Goal: Check status: Check status

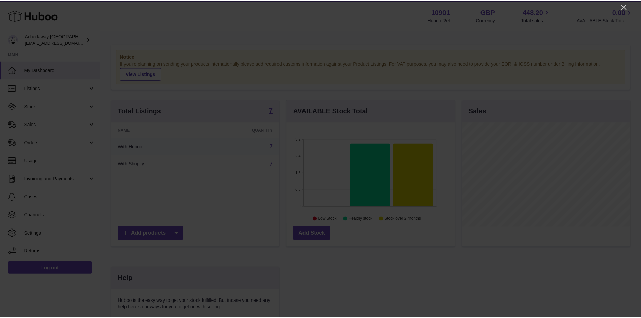
scroll to position [105, 170]
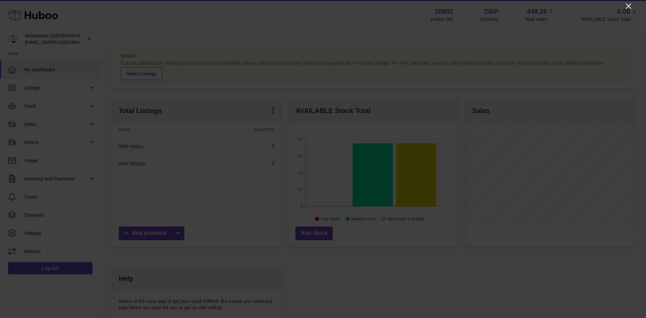
click at [628, 4] on icon "Close" at bounding box center [629, 6] width 8 height 8
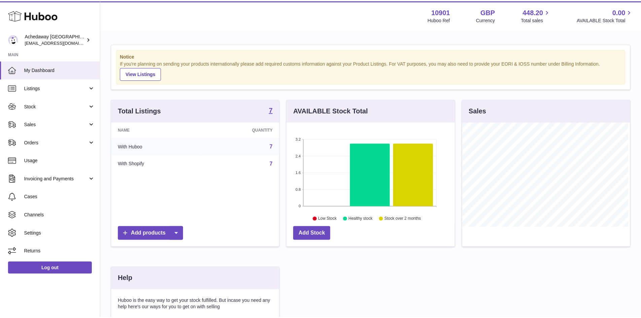
scroll to position [336468, 336406]
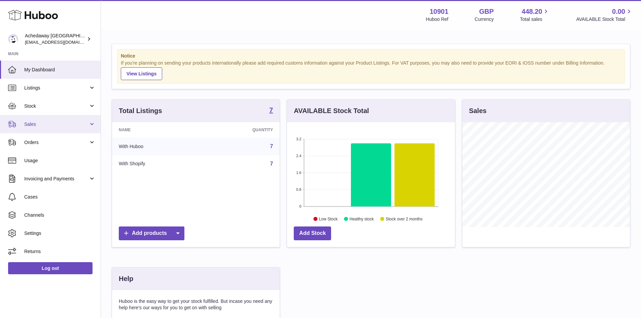
click at [38, 131] on link "Sales" at bounding box center [50, 124] width 101 height 18
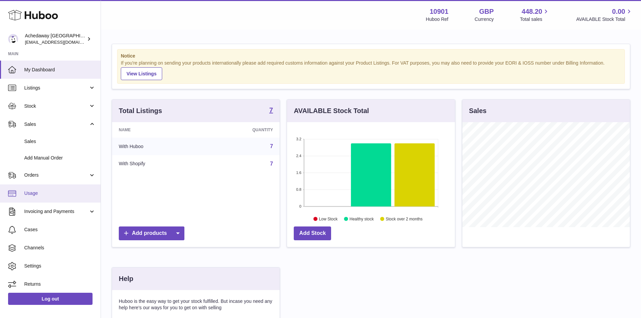
click at [54, 197] on link "Usage" at bounding box center [50, 193] width 101 height 18
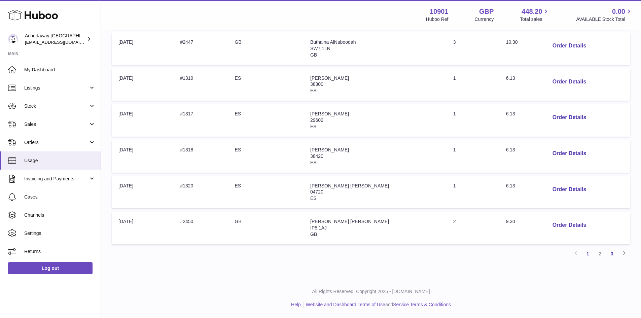
click at [614, 256] on link "3" at bounding box center [612, 254] width 12 height 12
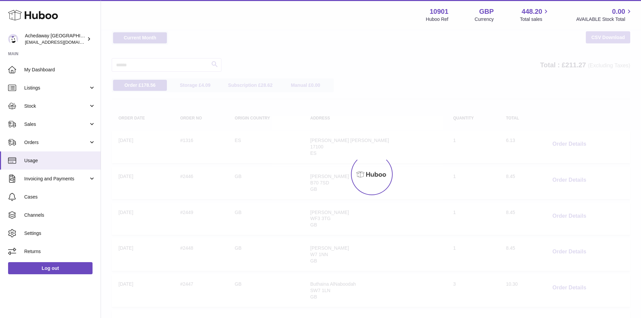
scroll to position [21, 0]
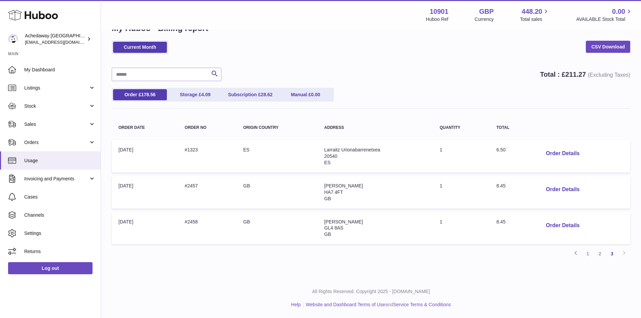
click at [501, 219] on span "8.45" at bounding box center [500, 221] width 9 height 5
copy span "8.45"
click at [600, 255] on link "2" at bounding box center [600, 254] width 12 height 12
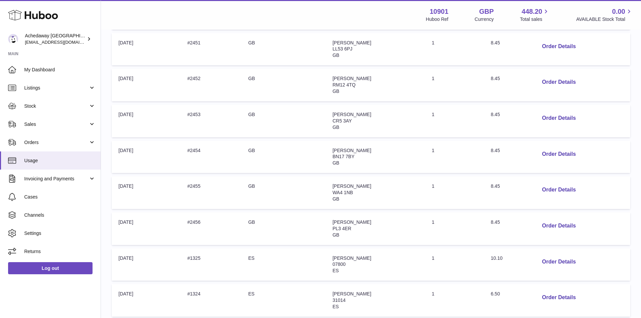
scroll to position [232, 0]
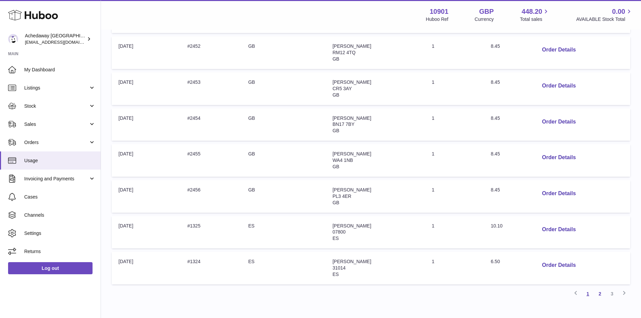
click at [588, 293] on link "1" at bounding box center [588, 294] width 12 height 12
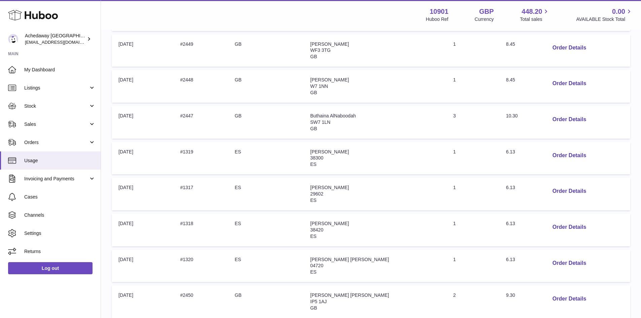
scroll to position [272, 0]
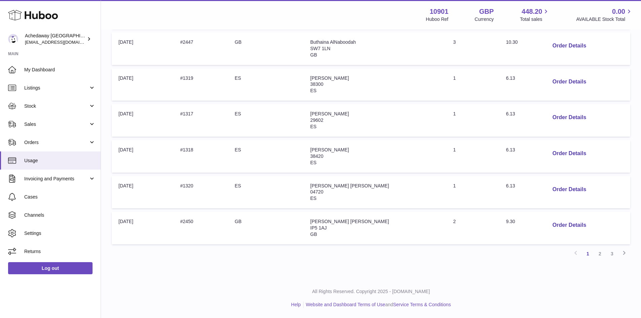
click at [507, 219] on span "9.30" at bounding box center [510, 221] width 9 height 5
copy span "9.30"
click at [613, 252] on link "3" at bounding box center [612, 254] width 12 height 12
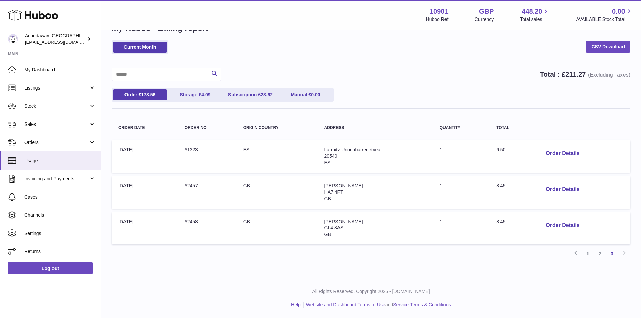
scroll to position [21, 0]
click at [602, 257] on link "2" at bounding box center [600, 254] width 12 height 12
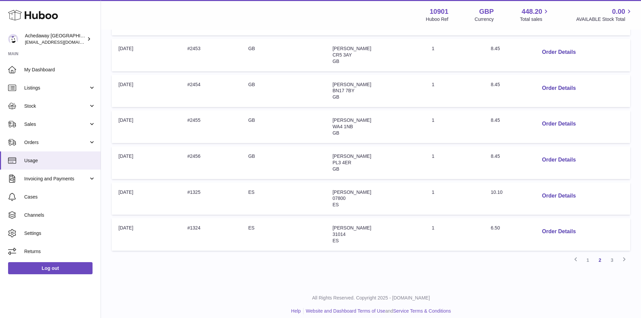
scroll to position [272, 0]
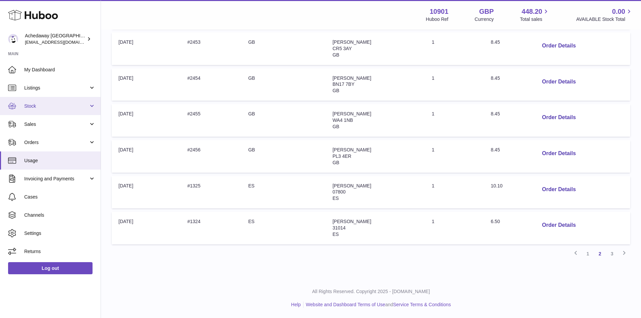
click at [58, 114] on link "Stock" at bounding box center [50, 106] width 101 height 18
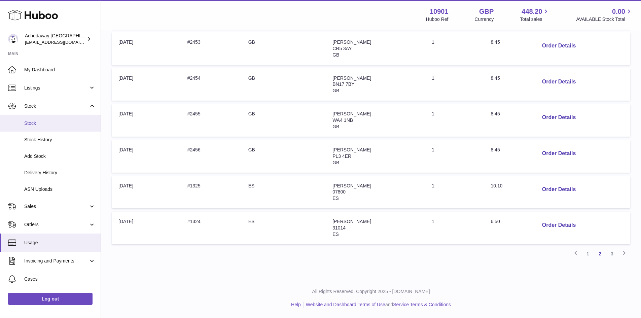
click at [59, 128] on link "Stock" at bounding box center [50, 123] width 101 height 16
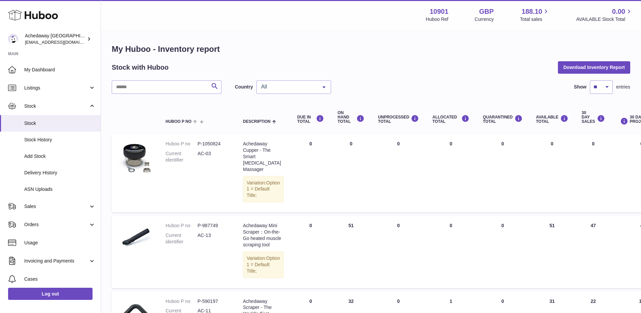
click at [296, 92] on div "All" at bounding box center [293, 86] width 75 height 13
click at [293, 112] on span "GB" at bounding box center [294, 113] width 74 height 13
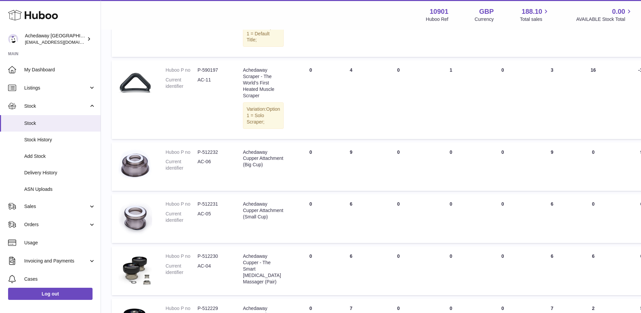
scroll to position [57, 0]
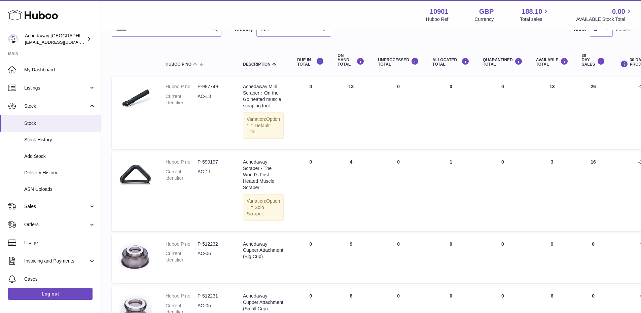
click at [348, 172] on td "ON HAND Total 4" at bounding box center [351, 191] width 40 height 78
click at [314, 197] on td "DUE IN Total 0" at bounding box center [310, 191] width 40 height 78
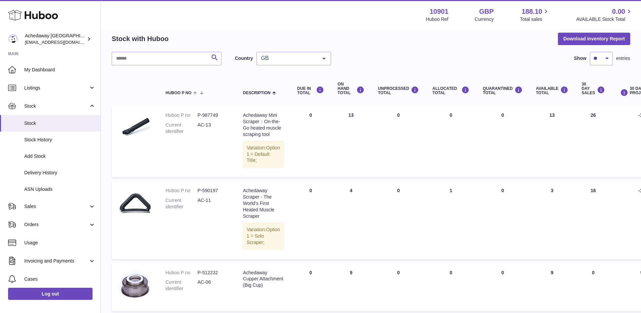
scroll to position [0, 0]
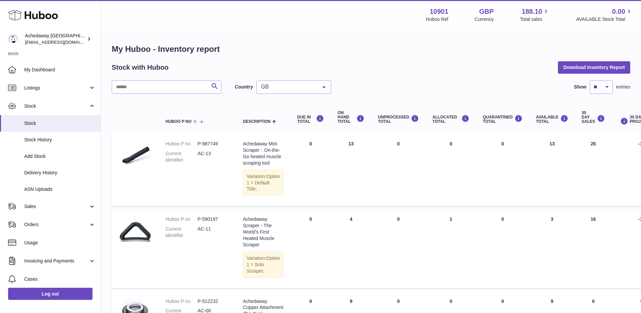
click at [305, 90] on span "GB" at bounding box center [288, 86] width 58 height 7
click at [301, 123] on span "ES" at bounding box center [294, 127] width 74 height 13
click at [387, 76] on div "My Huboo - Inventory report Stock with Huboo Download Inventory Report Search C…" at bounding box center [371, 220] width 519 height 352
click at [290, 96] on div "Search Country ES All GB ES No elements found. Consider changing the search que…" at bounding box center [371, 237] width 519 height 315
click at [290, 93] on div "ES" at bounding box center [293, 86] width 75 height 13
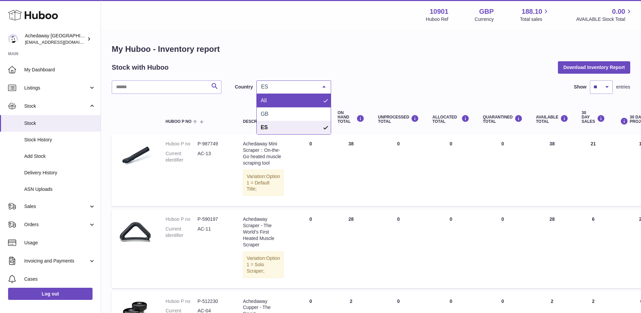
click at [297, 109] on span "GB" at bounding box center [294, 113] width 74 height 13
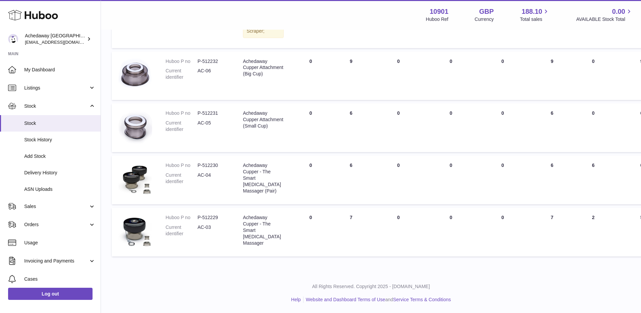
scroll to position [259, 0]
click at [22, 76] on link "My Dashboard" at bounding box center [50, 70] width 101 height 18
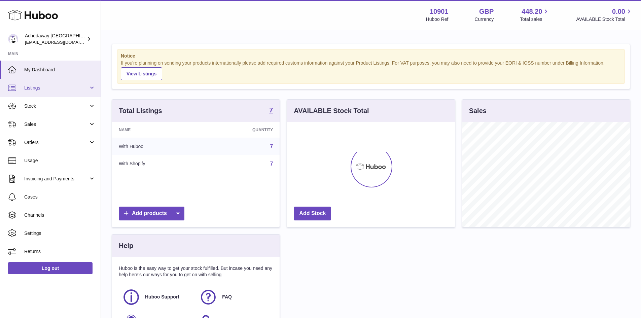
scroll to position [105, 168]
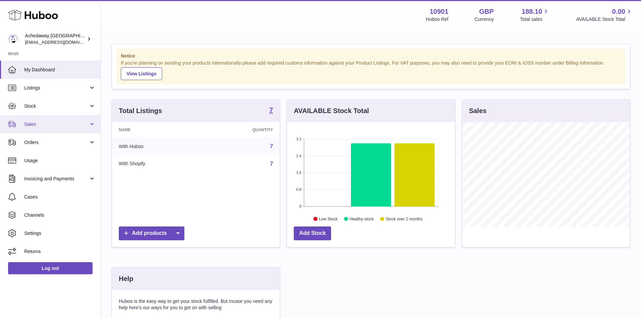
click at [64, 121] on span "Sales" at bounding box center [56, 124] width 64 height 6
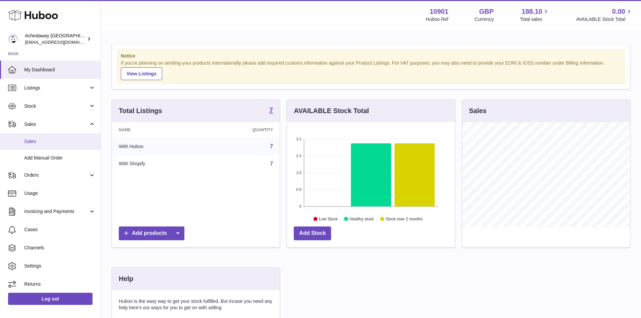
click at [73, 139] on span "Sales" at bounding box center [59, 141] width 71 height 6
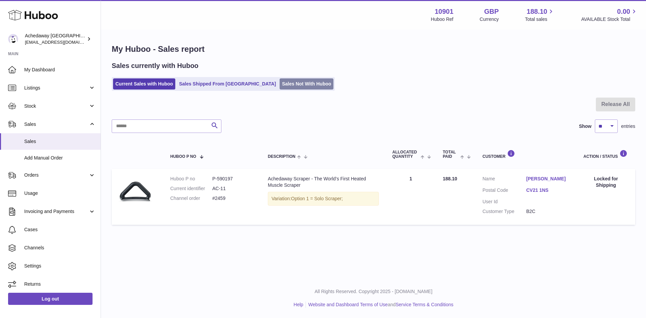
click at [292, 89] on link "Sales Not With Huboo" at bounding box center [307, 83] width 54 height 11
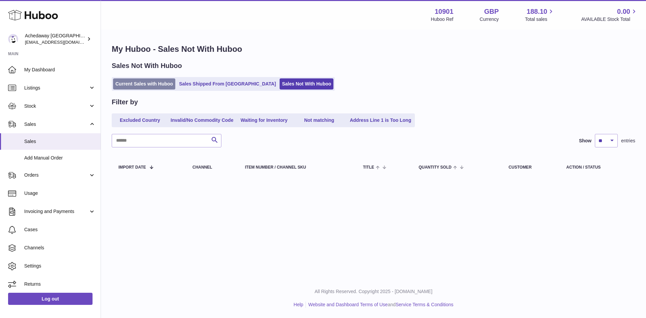
click at [151, 79] on link "Current Sales with Huboo" at bounding box center [144, 83] width 62 height 11
